Goal: Communication & Community: Answer question/provide support

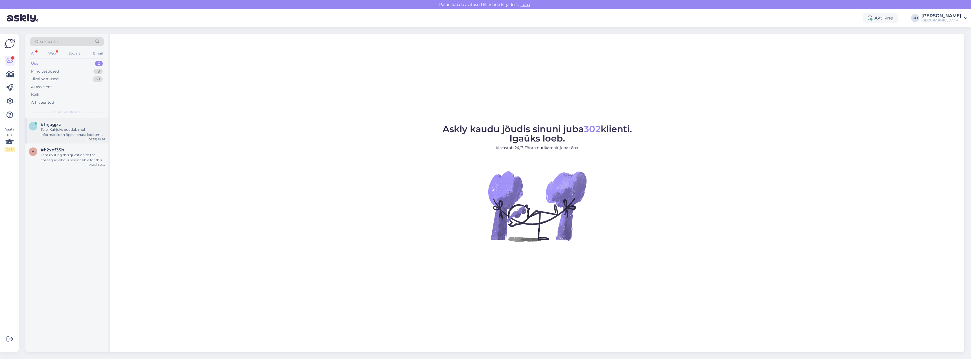
click at [62, 134] on div "Tere! Kahjuks puudub mul informatsioon õppekohast loobumise protseduuri kohta. …" at bounding box center [73, 132] width 64 height 10
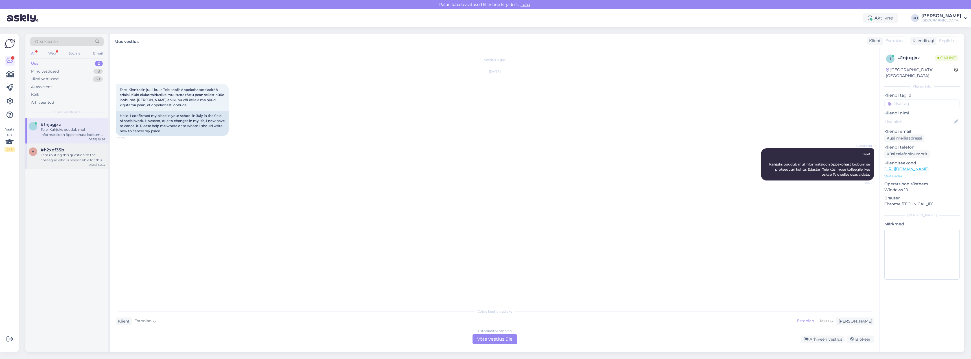
click at [54, 161] on div "I am routing this question to the colleague who is responsible for this topic. …" at bounding box center [73, 157] width 64 height 10
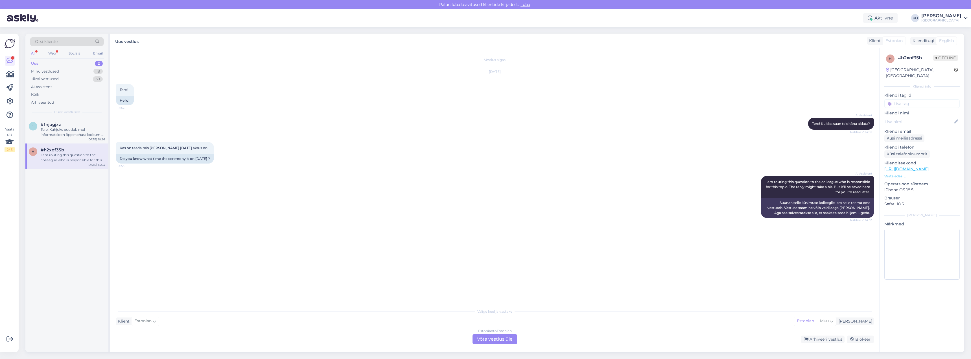
click at [56, 165] on div "h #h2xof35b I am routing this question to the colleague who is responsible for …" at bounding box center [66, 155] width 83 height 25
click at [184, 232] on div "Vestlus algas [DATE] Tere! 14:52 Hello! AI Assistent Tere! Kuidas saan teid [PE…" at bounding box center [497, 177] width 763 height 246
click at [69, 128] on div "Tere! Kahjuks puudub mul informatsioon õppekohast loobumise protseduuri kohta. …" at bounding box center [73, 132] width 64 height 10
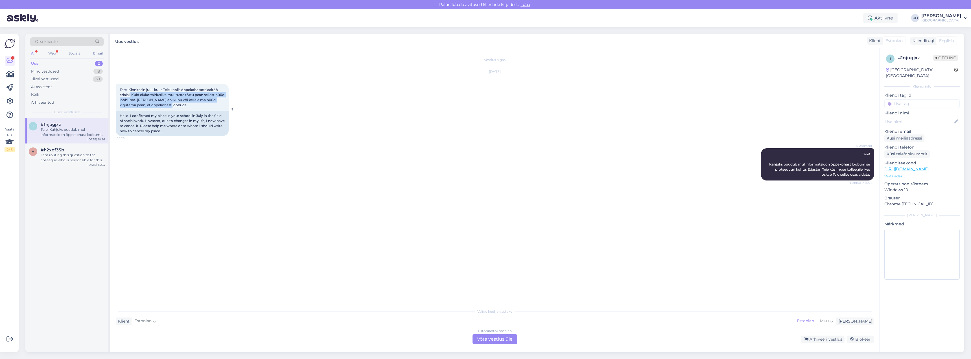
drag, startPoint x: 131, startPoint y: 95, endPoint x: 188, endPoint y: 108, distance: 58.6
click at [188, 108] on div "Tere. Kinnitasin juuli kuus Teie koolis õppekoha sotsiaaltöö erialal. Kuid eluk…" at bounding box center [172, 97] width 113 height 27
click at [494, 340] on div "Estonian to Estonian Võta vestlus üle" at bounding box center [495, 339] width 45 height 10
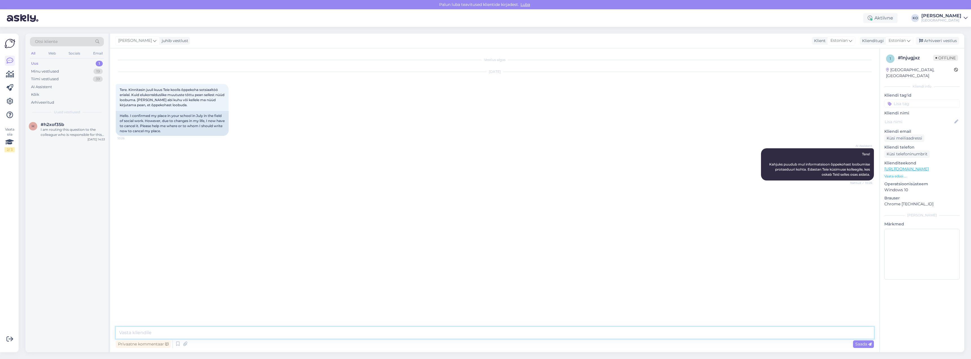
click at [220, 330] on textarea at bounding box center [495, 333] width 758 height 12
click at [447, 331] on textarea "Tere. Kuna õppimist kinnitanud kandidaadid on immatrikuleeritud, siis peate teg…" at bounding box center [495, 333] width 758 height 12
paste textarea "[URL][DOMAIN_NAME]"
click at [269, 333] on textarea "Tere. Kuna õppimist kinnitanud kandidaadid on immatrikuleeritud, siis peate teg…" at bounding box center [495, 333] width 758 height 12
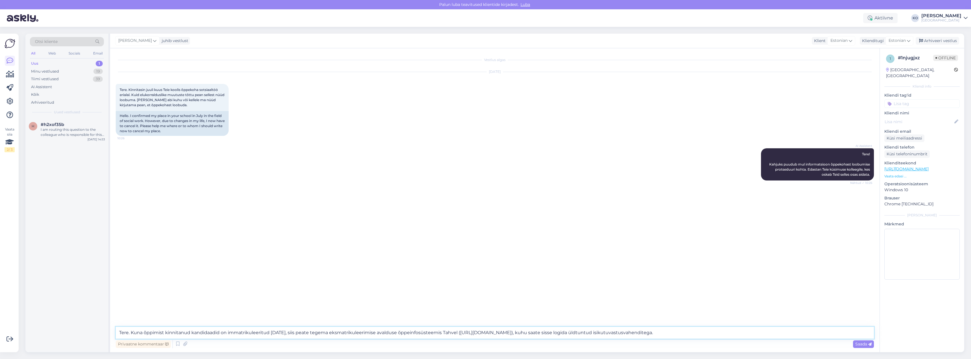
click at [304, 334] on textarea "Tere. Kuna õppimist kinnitanud kandidaadid on immatrikuleeritud [DATE], siis pe…" at bounding box center [495, 333] width 758 height 12
click at [706, 333] on textarea "Tere. Kuna õppimist kinnitanud kandidaadid on immatrikuleeritud [DATE], siis nü…" at bounding box center [495, 333] width 758 height 12
type textarea "Tere. Kuna õppimist kinnitanud kandidaadid on immatrikuleeritud [DATE], siis nü…"
click at [861, 344] on span "Saada" at bounding box center [863, 343] width 16 height 5
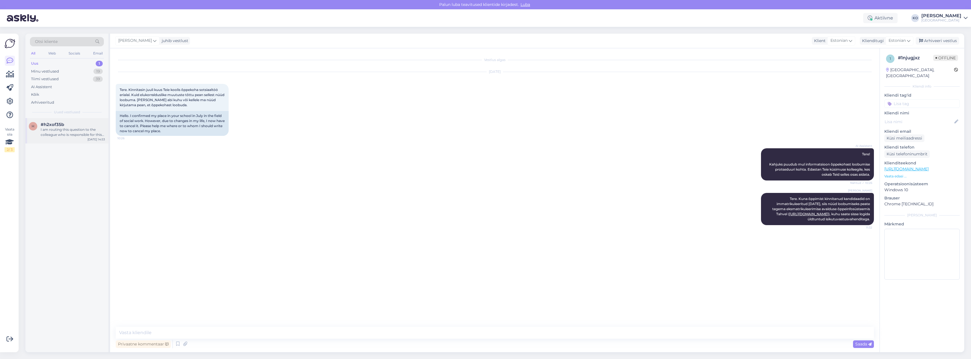
click at [81, 130] on div "I am routing this question to the colleague who is responsible for this topic. …" at bounding box center [73, 132] width 64 height 10
